Goal: Complete application form

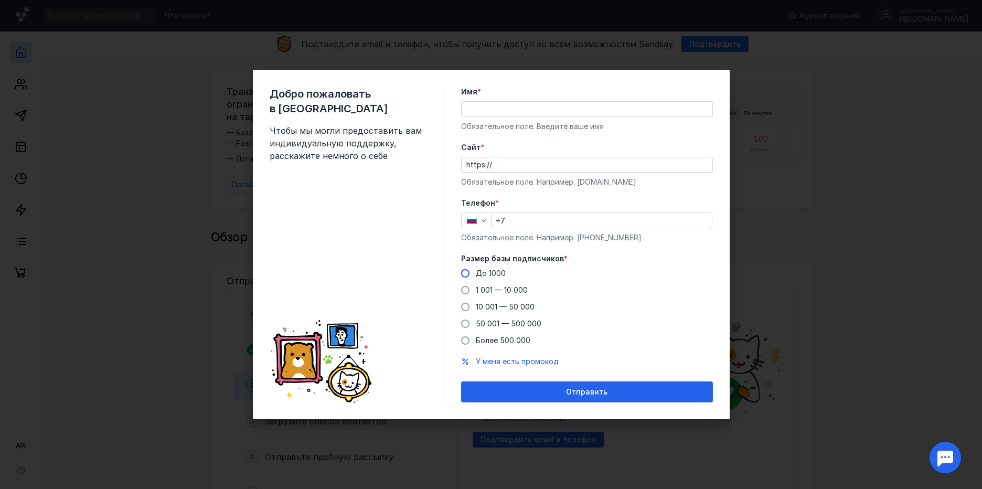
click at [468, 273] on span at bounding box center [465, 273] width 8 height 8
click at [0, 0] on input "До 1000" at bounding box center [0, 0] width 0 height 0
click at [533, 220] on input "+7" at bounding box center [602, 220] width 220 height 15
type input "[PHONE_NUMBER]"
click at [576, 108] on input "[PERSON_NAME]" at bounding box center [587, 109] width 251 height 15
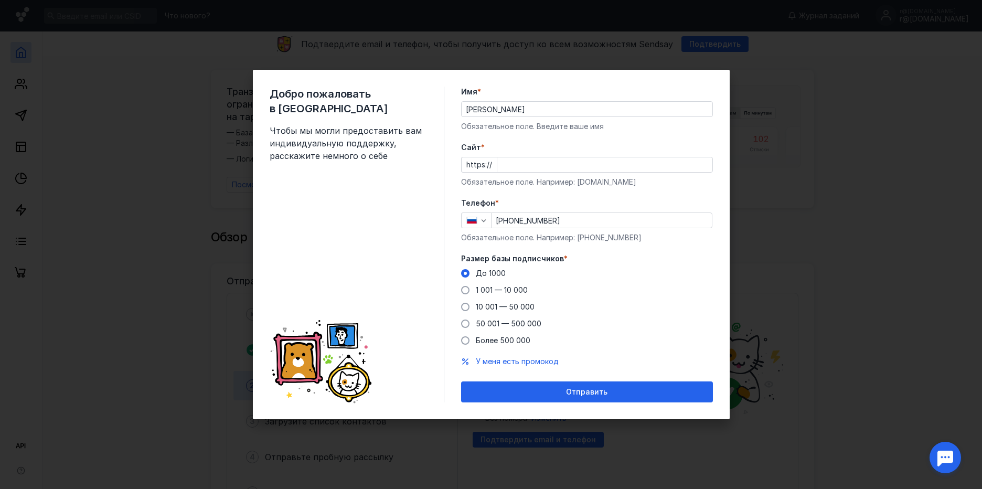
click at [456, 137] on div "Добро пожаловать в Sendsay Чтобы мы могли предоставить вам индивидуальную подде…" at bounding box center [491, 244] width 477 height 349
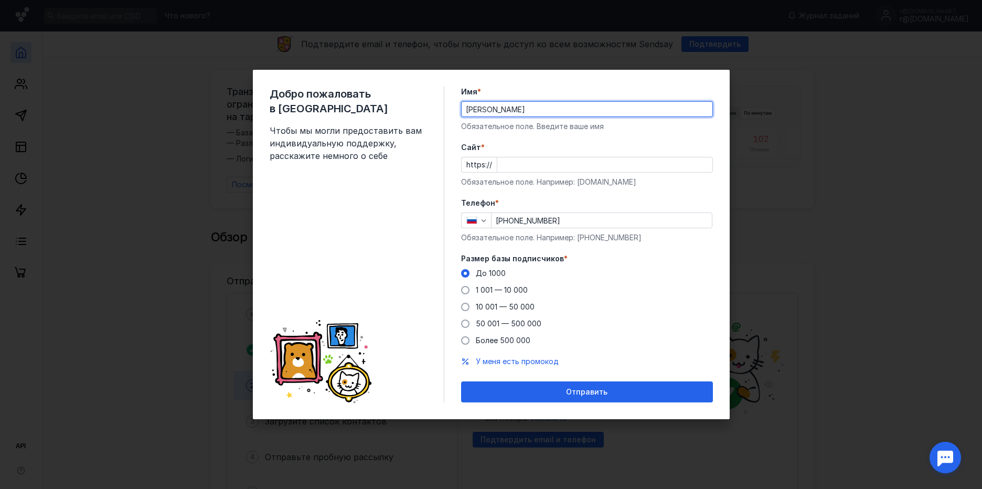
drag, startPoint x: 485, startPoint y: 108, endPoint x: 708, endPoint y: 110, distance: 223.0
click at [708, 110] on input "[PERSON_NAME]" at bounding box center [587, 109] width 251 height 15
type input "[PERSON_NAME]"
click at [448, 172] on div "Добро пожаловать в Sendsay Чтобы мы могли предоставить вам индивидуальную подде…" at bounding box center [491, 244] width 477 height 349
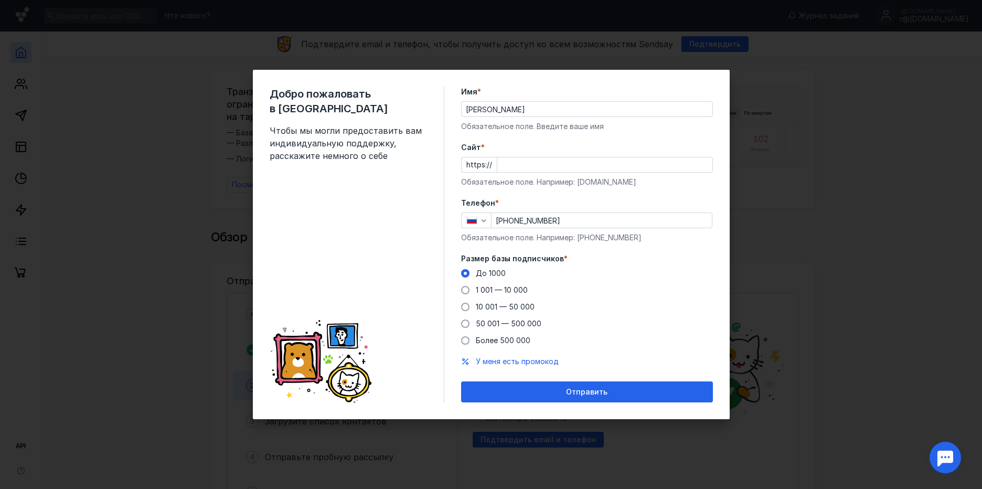
click at [518, 167] on input "Cайт *" at bounding box center [604, 164] width 215 height 15
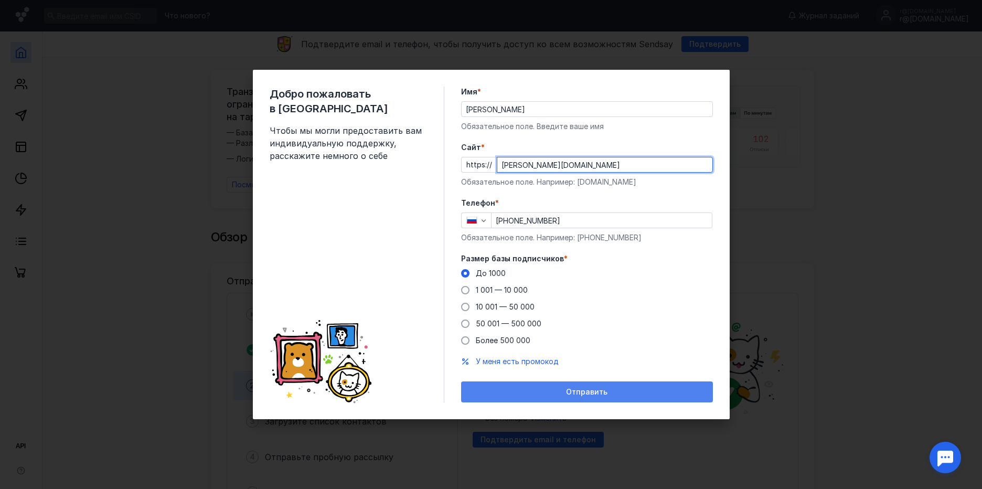
type input "[PERSON_NAME][DOMAIN_NAME]"
click at [533, 390] on div "Отправить" at bounding box center [586, 392] width 241 height 9
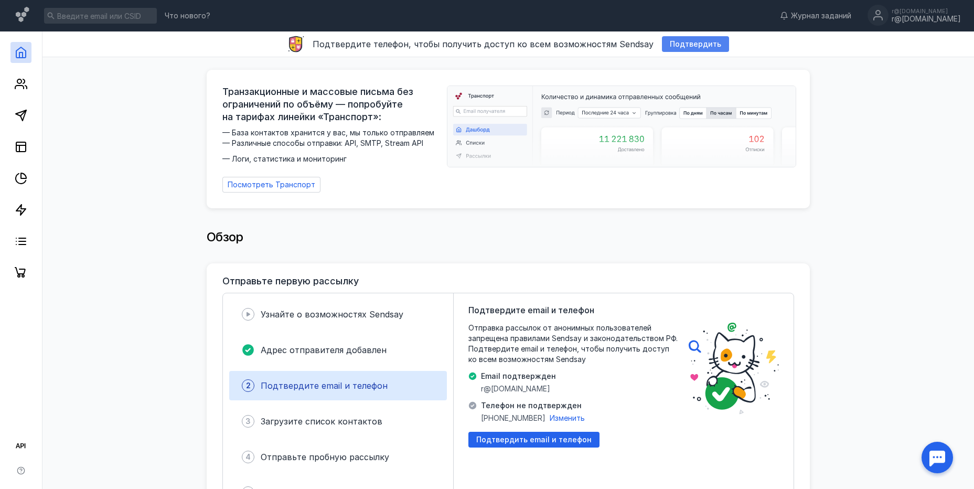
click at [690, 43] on span "Подтвердить" at bounding box center [695, 44] width 51 height 9
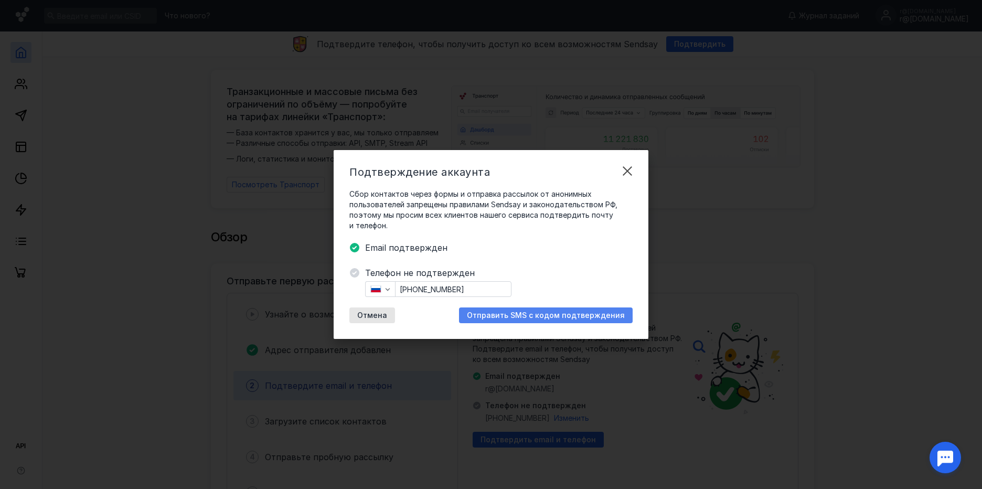
click at [560, 319] on span "Отправить SMS с кодом подтверждения" at bounding box center [546, 315] width 158 height 9
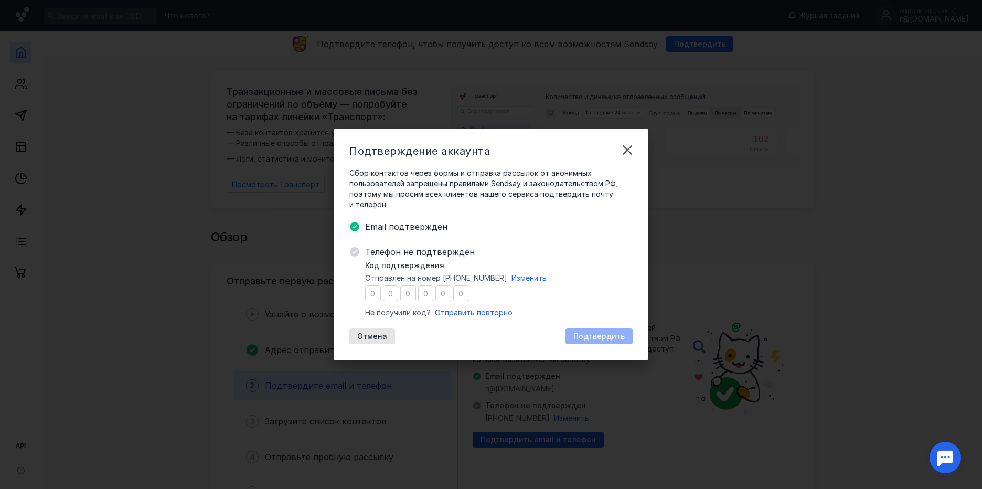
type input "6"
type input "7"
type input "5"
type input "6"
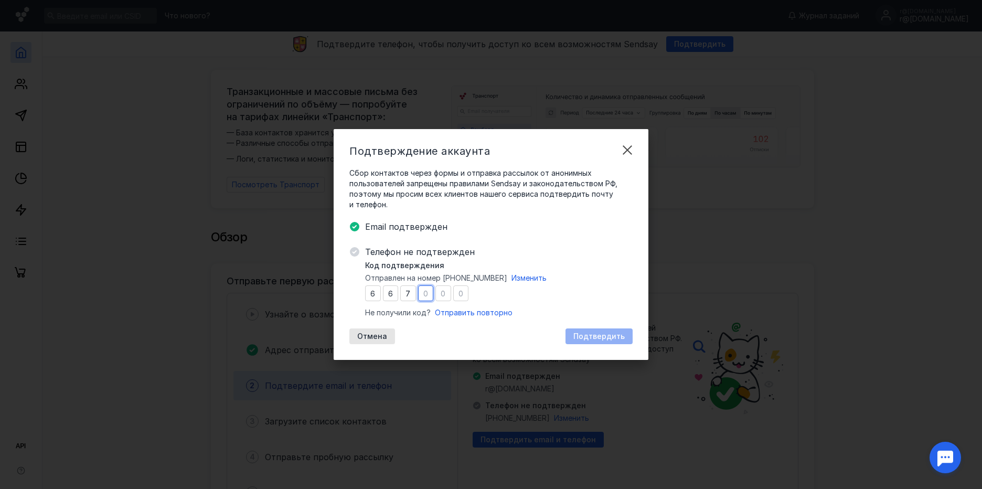
type input "6"
type input "7"
type input "9"
click at [599, 336] on span "Подтвердить" at bounding box center [598, 336] width 51 height 9
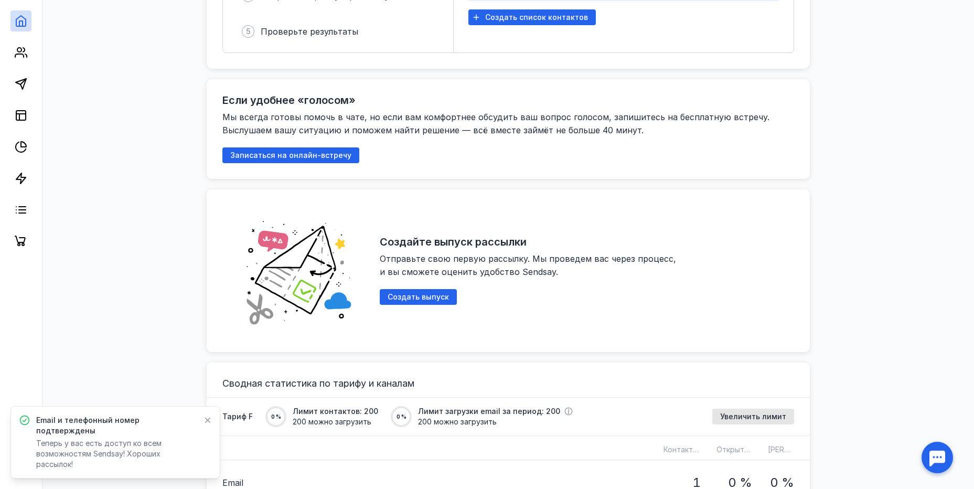
scroll to position [472, 0]
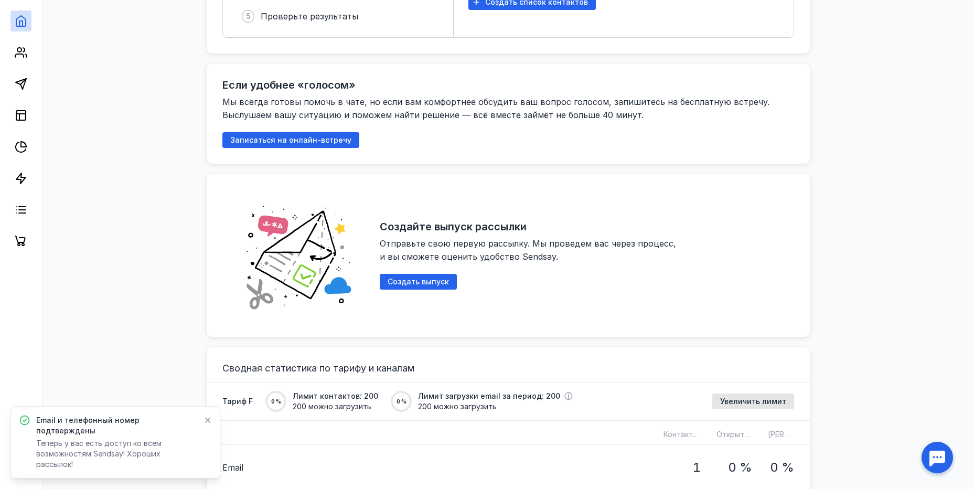
click at [207, 424] on icon at bounding box center [207, 420] width 7 height 8
